Goal: Use online tool/utility: Utilize a website feature to perform a specific function

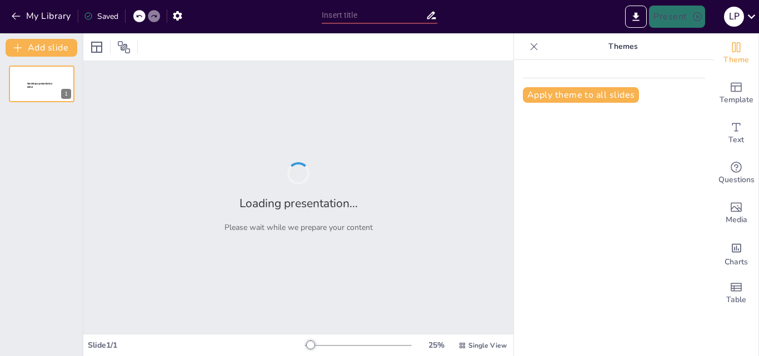
type input "Значення музичного виховання для дітей 3-4 років"
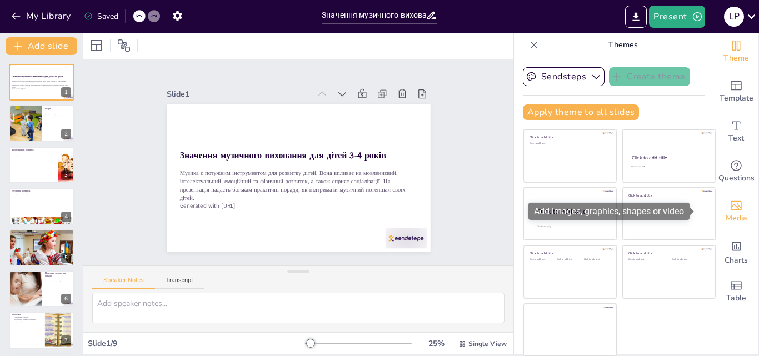
scroll to position [2, 0]
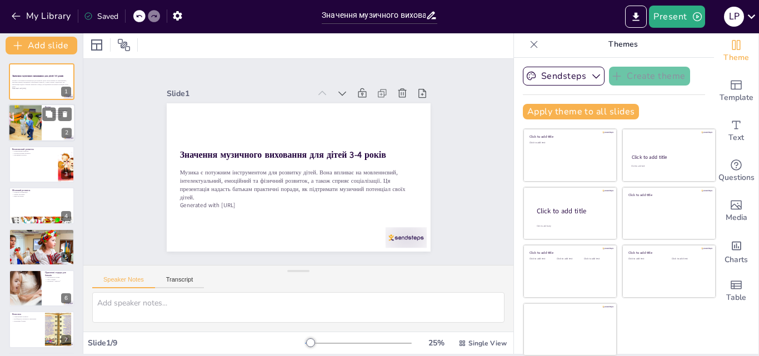
click at [44, 128] on div at bounding box center [41, 123] width 67 height 38
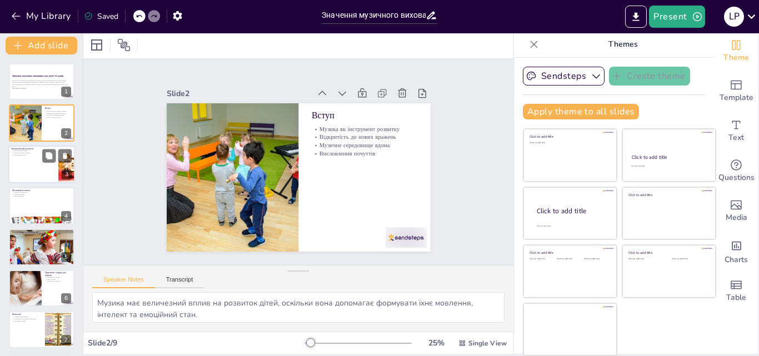
click at [48, 168] on div at bounding box center [41, 164] width 67 height 38
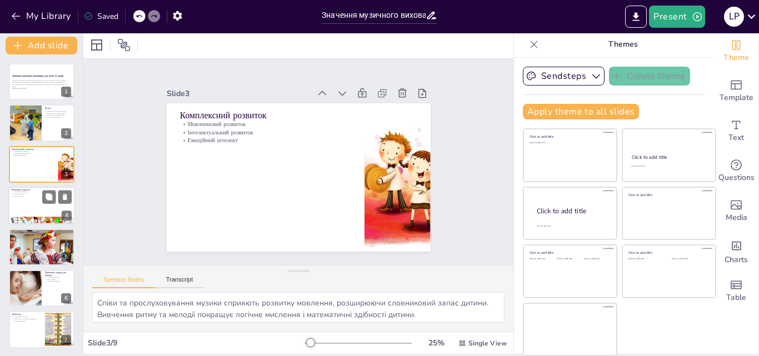
click at [46, 214] on div at bounding box center [41, 206] width 67 height 38
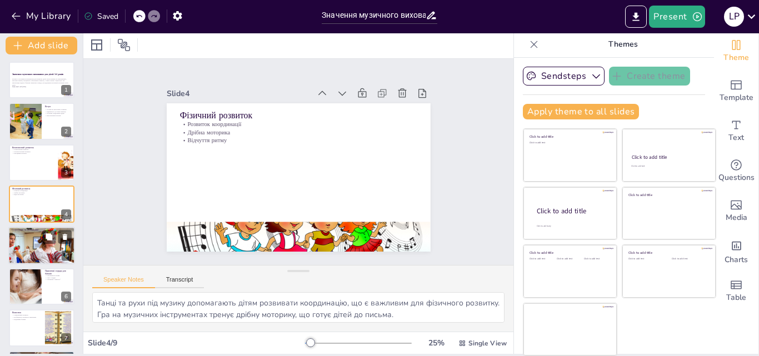
click at [43, 249] on div at bounding box center [41, 246] width 97 height 38
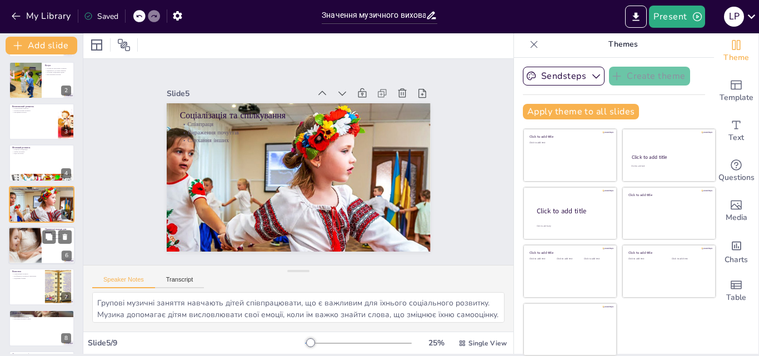
click at [31, 252] on div at bounding box center [24, 246] width 57 height 38
type textarea "Слухання різноманітної музики допомагає дітям відкривати нові жанри та стилі, щ…"
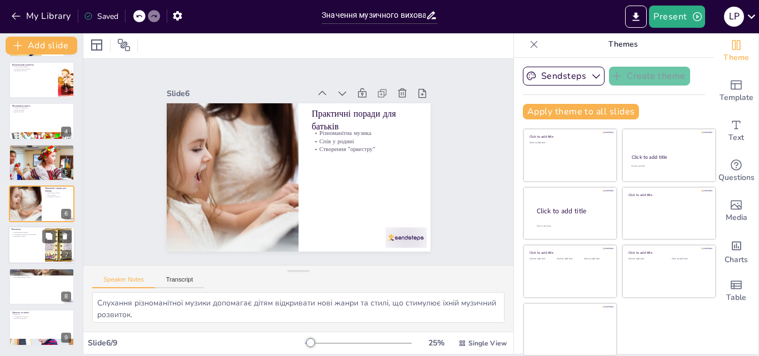
scroll to position [86, 0]
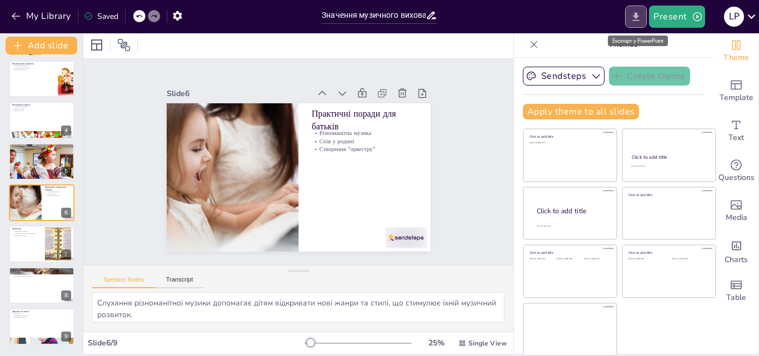
click at [638, 14] on icon "Export to PowerPoint" at bounding box center [635, 16] width 7 height 8
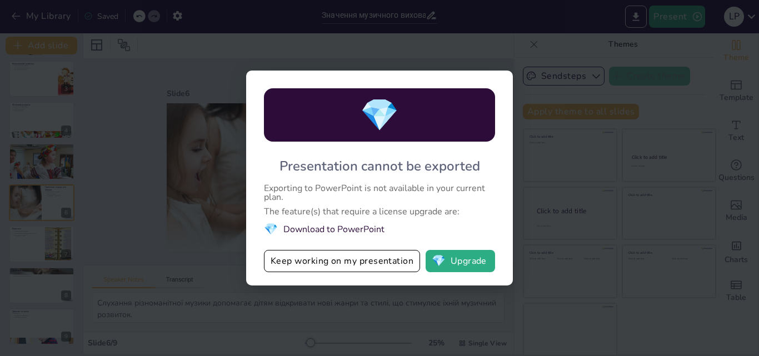
click at [569, 43] on div "💎 Presentation cannot be exported Exporting to PowerPoint is not available in y…" at bounding box center [379, 178] width 759 height 356
click at [350, 258] on button "Keep working on my presentation" at bounding box center [342, 261] width 156 height 22
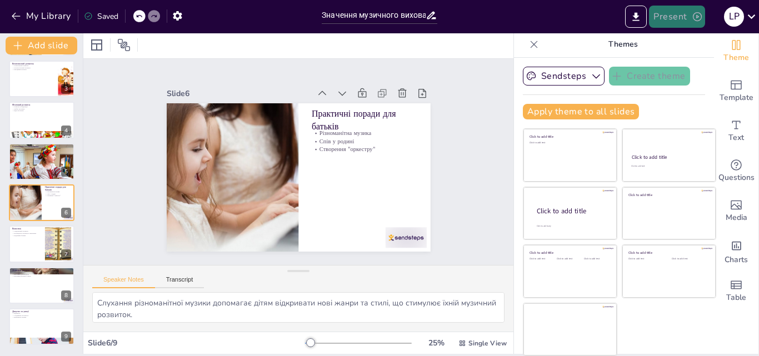
click at [685, 18] on button "Present" at bounding box center [677, 17] width 56 height 22
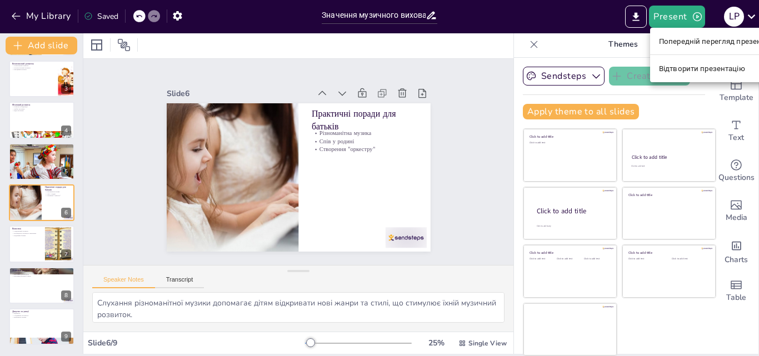
click at [577, 29] on div at bounding box center [379, 178] width 759 height 356
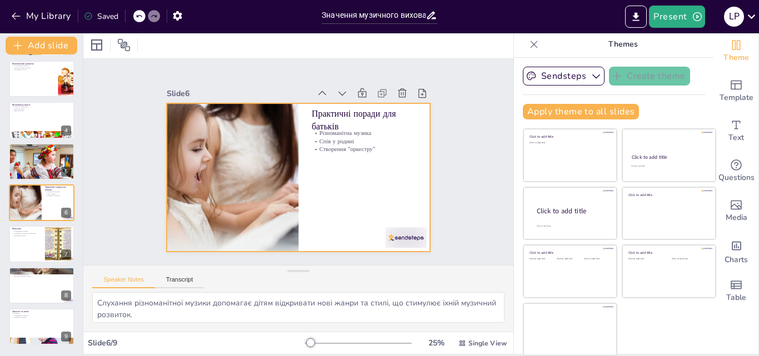
scroll to position [0, 0]
